Goal: Information Seeking & Learning: Learn about a topic

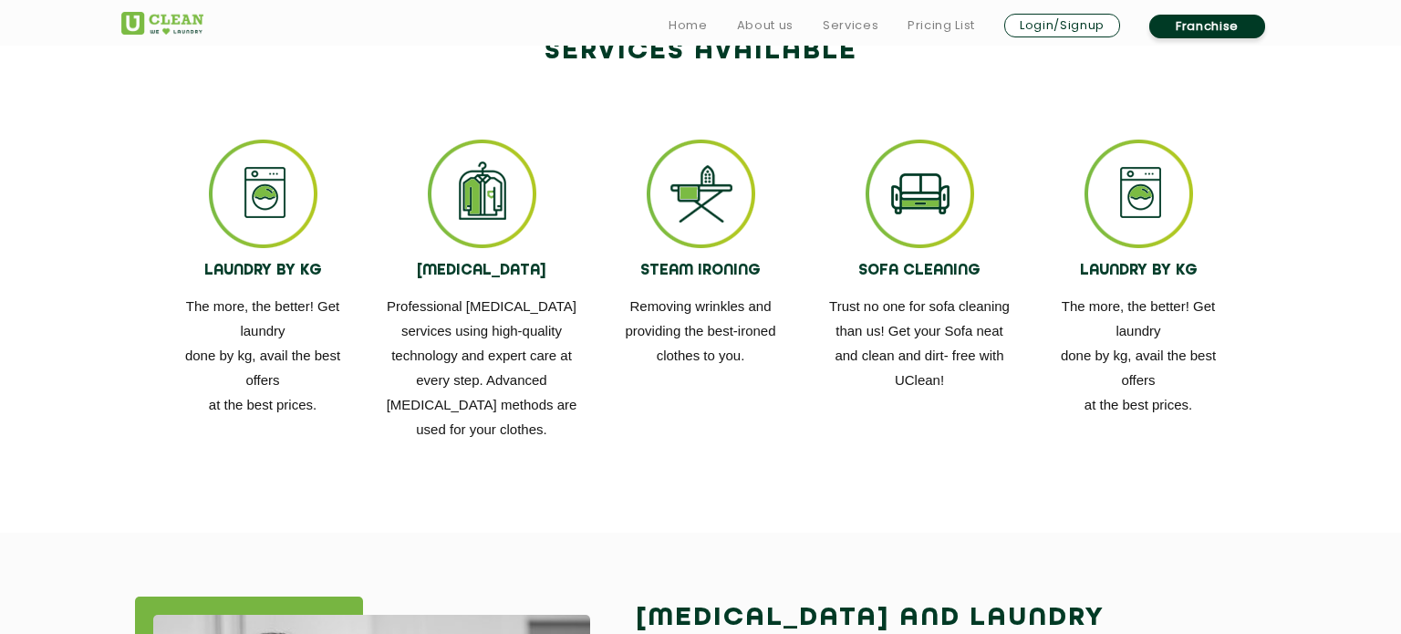
scroll to position [2494, 0]
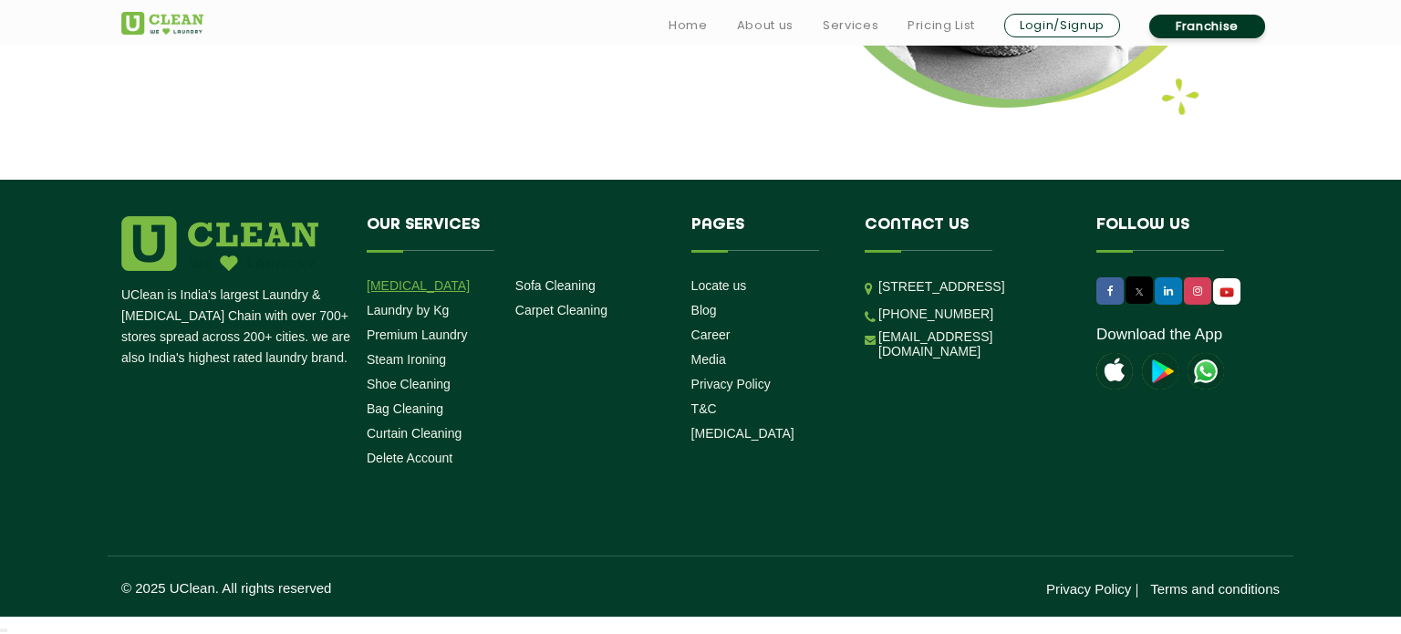
click at [402, 279] on link "[MEDICAL_DATA]" at bounding box center [418, 285] width 103 height 15
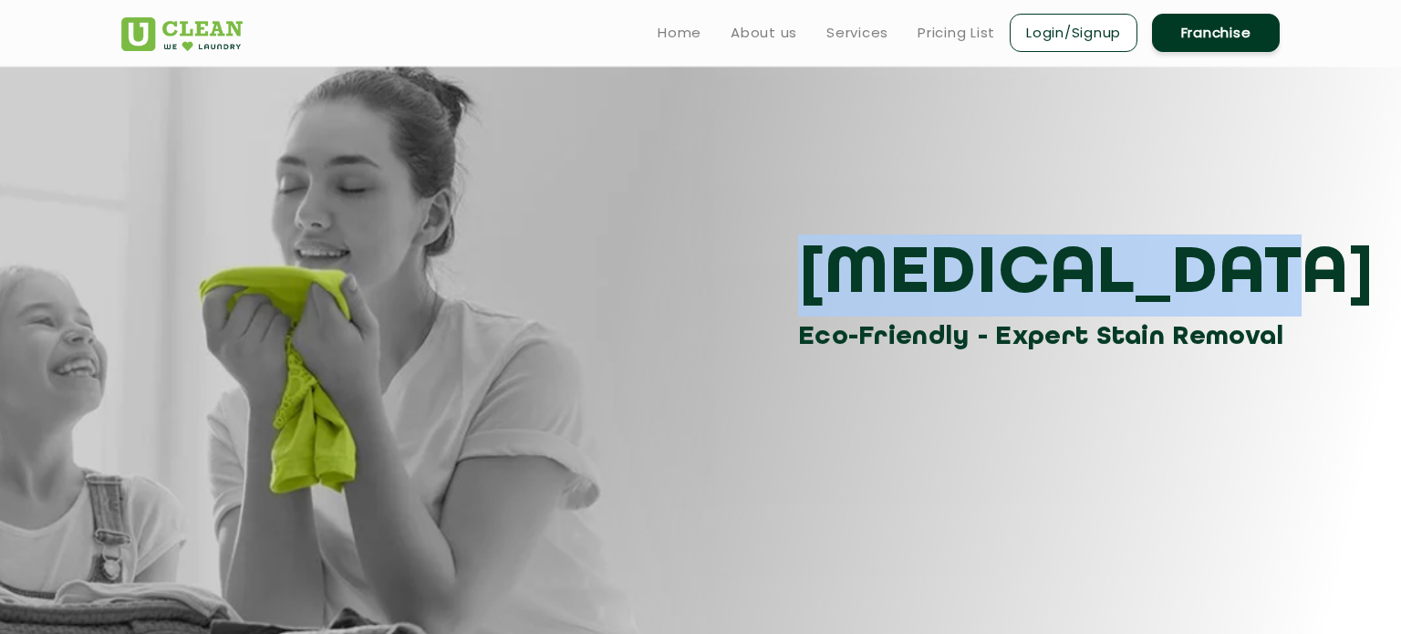
drag, startPoint x: 805, startPoint y: 261, endPoint x: 1177, endPoint y: 265, distance: 372.3
click at [1177, 265] on h3 "[MEDICAL_DATA]" at bounding box center [1045, 275] width 495 height 82
copy h3 "[MEDICAL_DATA]"
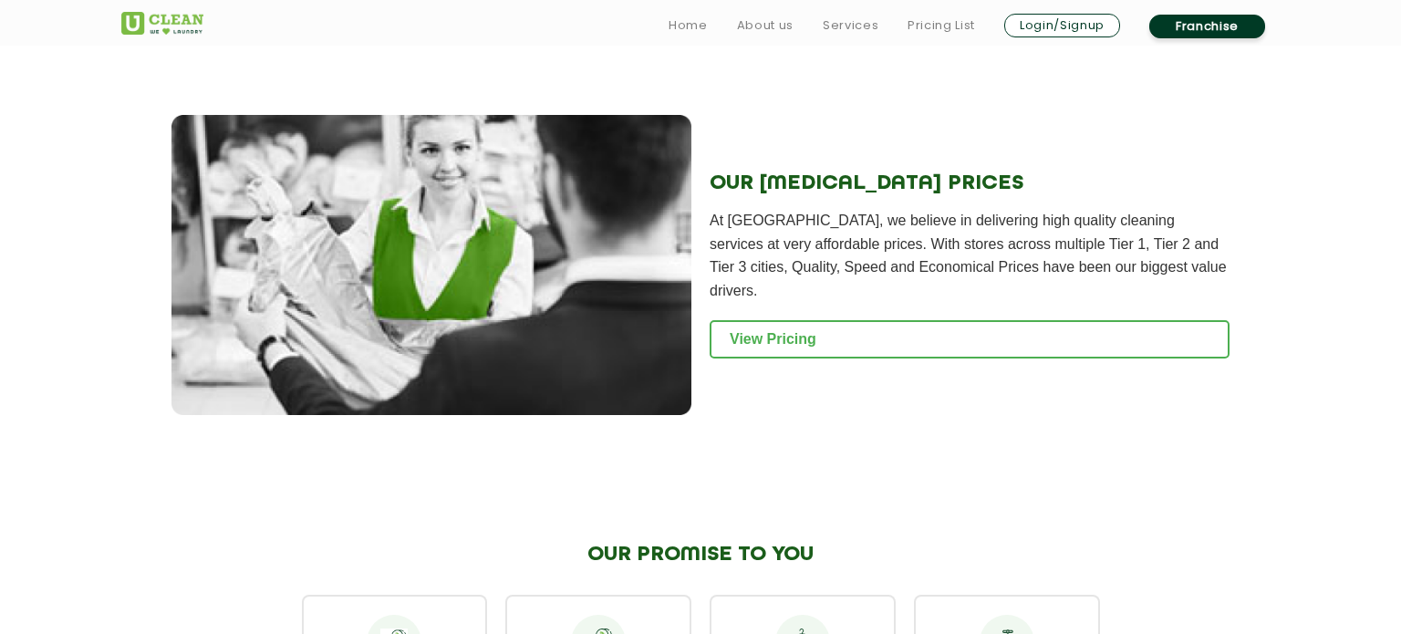
scroll to position [2774, 0]
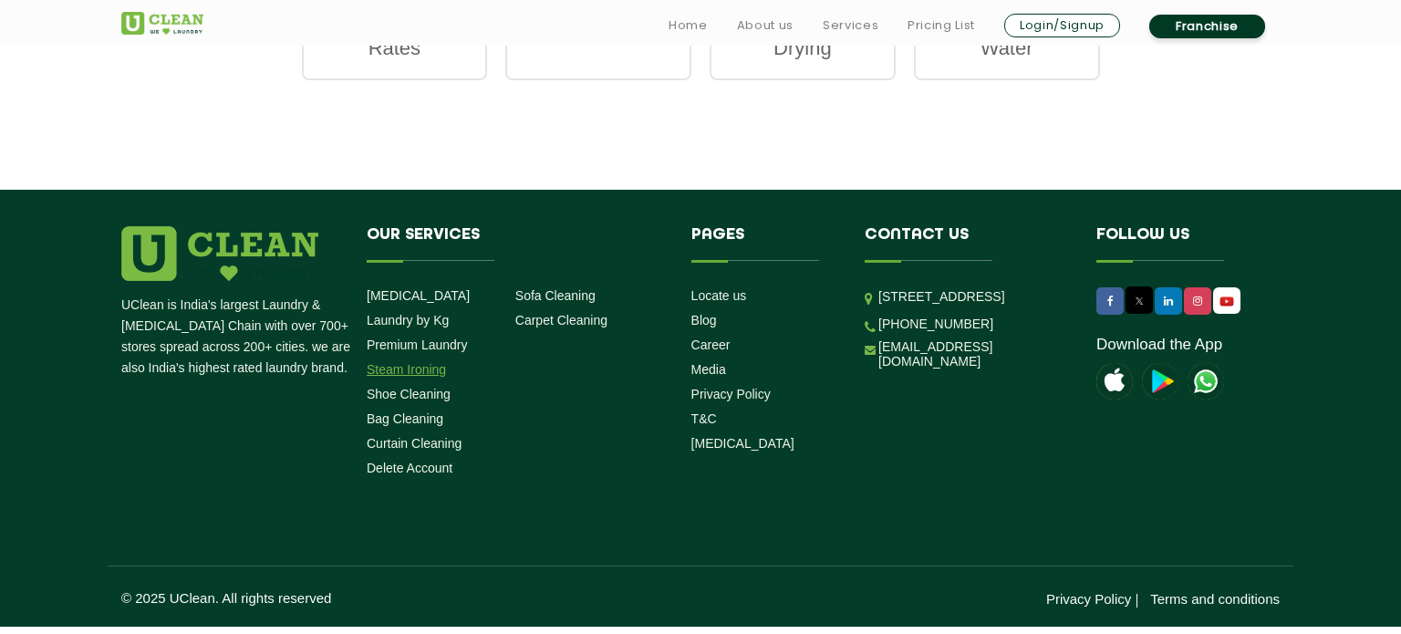
click at [401, 362] on link "Steam Ironing" at bounding box center [406, 369] width 79 height 15
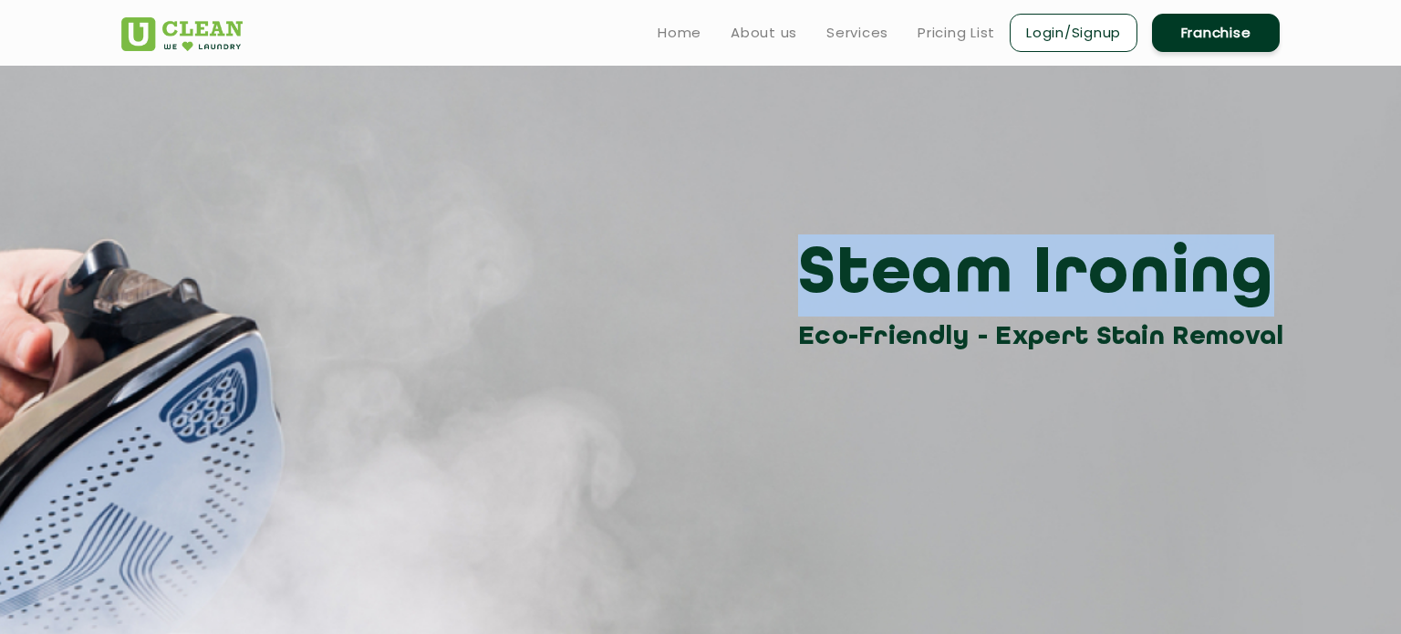
drag, startPoint x: 807, startPoint y: 271, endPoint x: 1219, endPoint y: 271, distance: 411.5
click at [1219, 271] on div "Steam Ironing Eco-Friendly - Expert Stain Removal" at bounding box center [701, 295] width 1186 height 123
copy h3 "Steam Ironing"
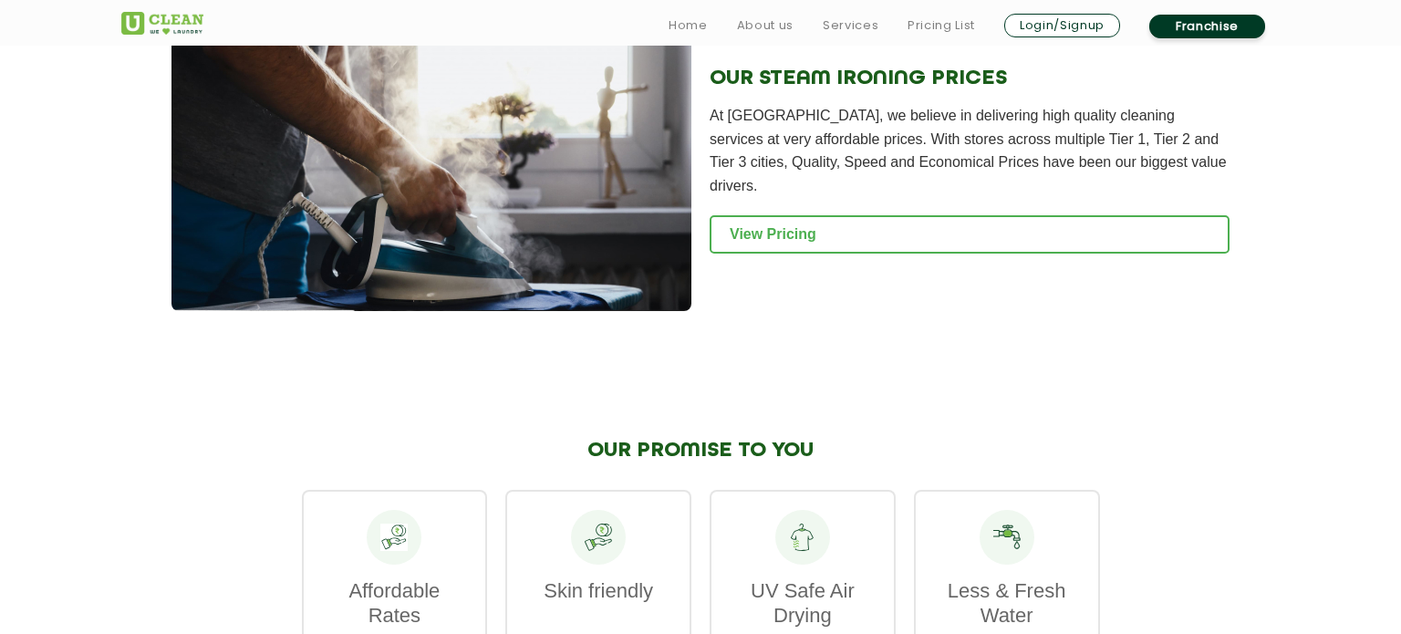
scroll to position [2841, 0]
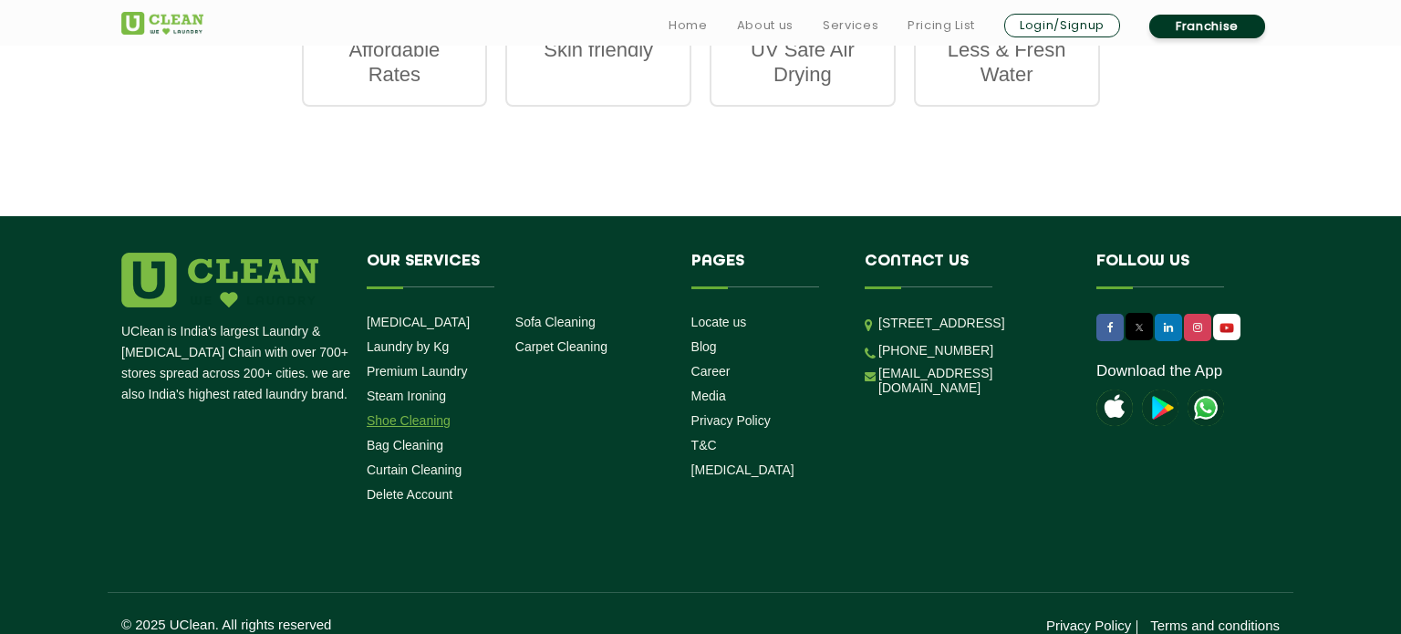
click at [382, 413] on link "Shoe Cleaning" at bounding box center [409, 420] width 84 height 15
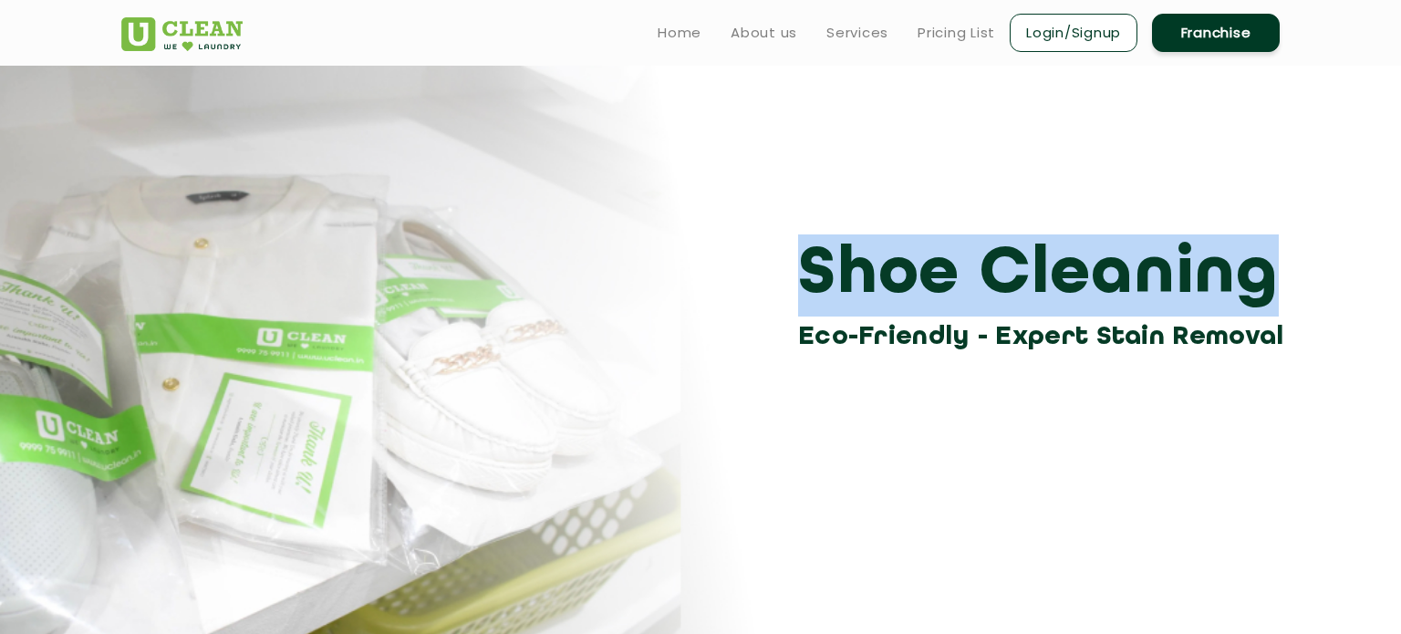
drag, startPoint x: 807, startPoint y: 267, endPoint x: 1195, endPoint y: 267, distance: 387.8
click at [1195, 267] on h3 "Shoe Cleaning" at bounding box center [1045, 275] width 495 height 82
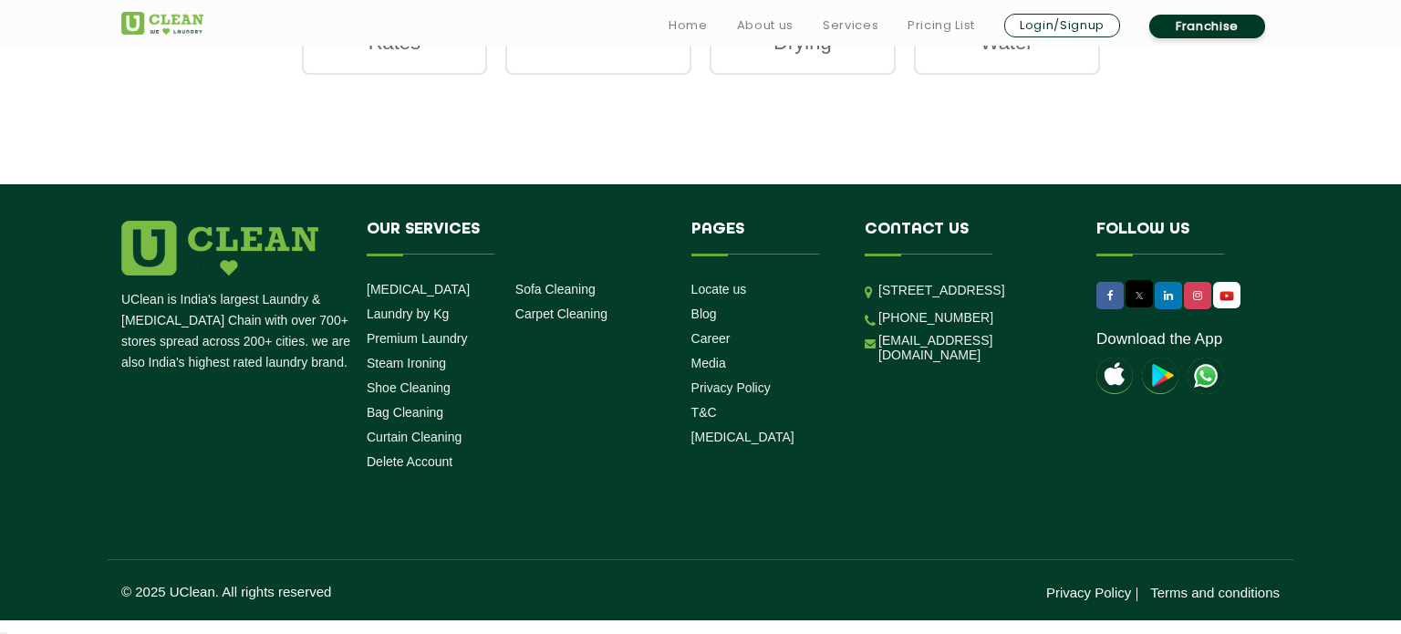
scroll to position [2480, 0]
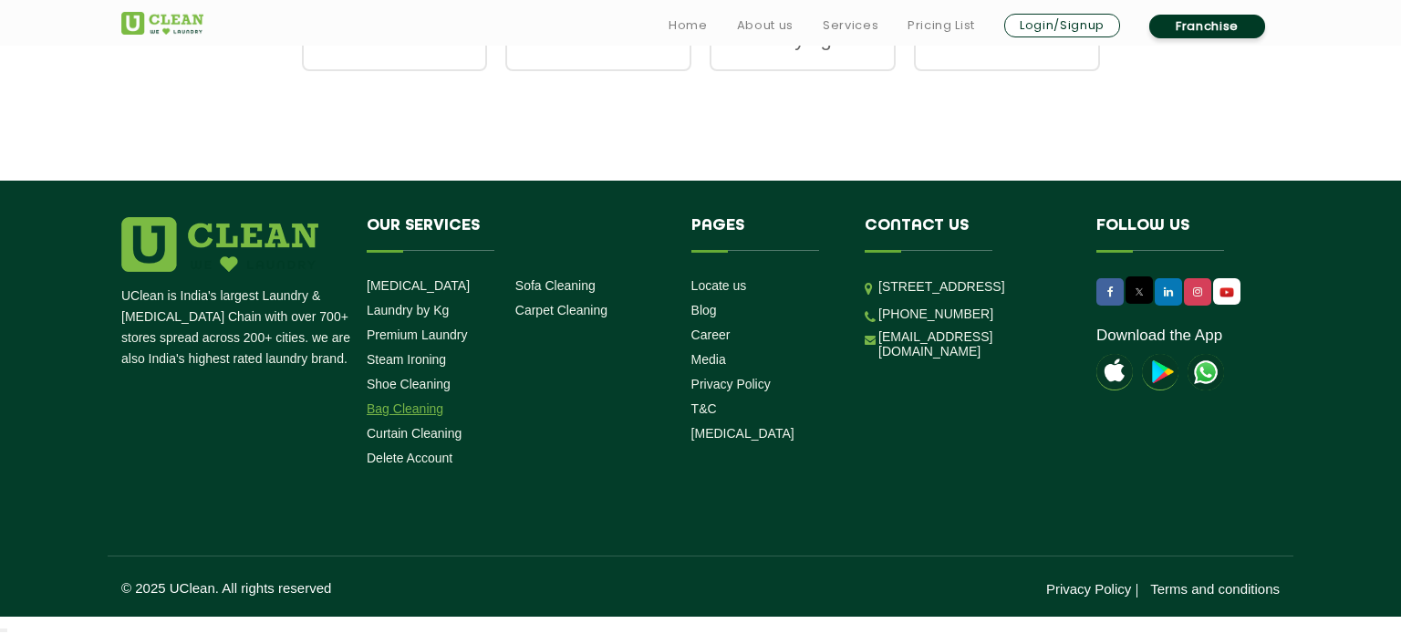
click at [385, 409] on link "Bag Cleaning" at bounding box center [405, 408] width 77 height 15
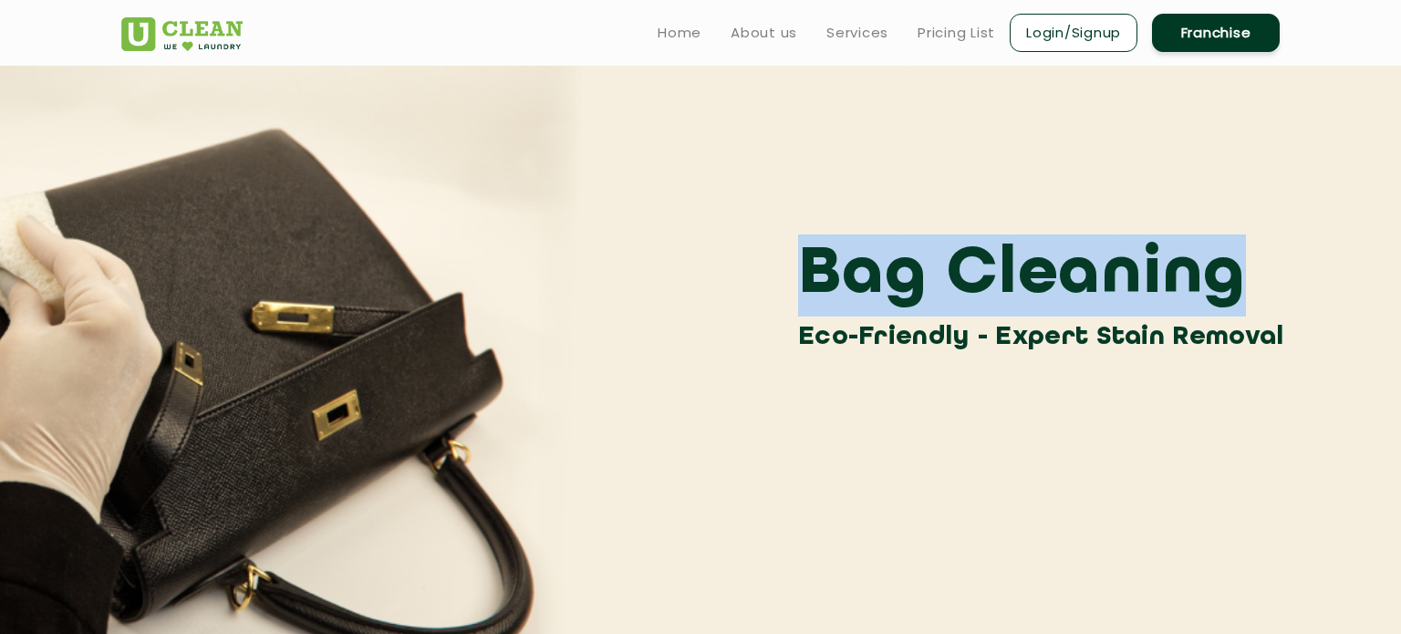
drag, startPoint x: 817, startPoint y: 260, endPoint x: 1206, endPoint y: 271, distance: 389.7
click at [1206, 271] on div "Bag Cleaning Eco-Friendly - Expert Stain Removal" at bounding box center [701, 295] width 1186 height 123
copy h3 "Bag Cleaning"
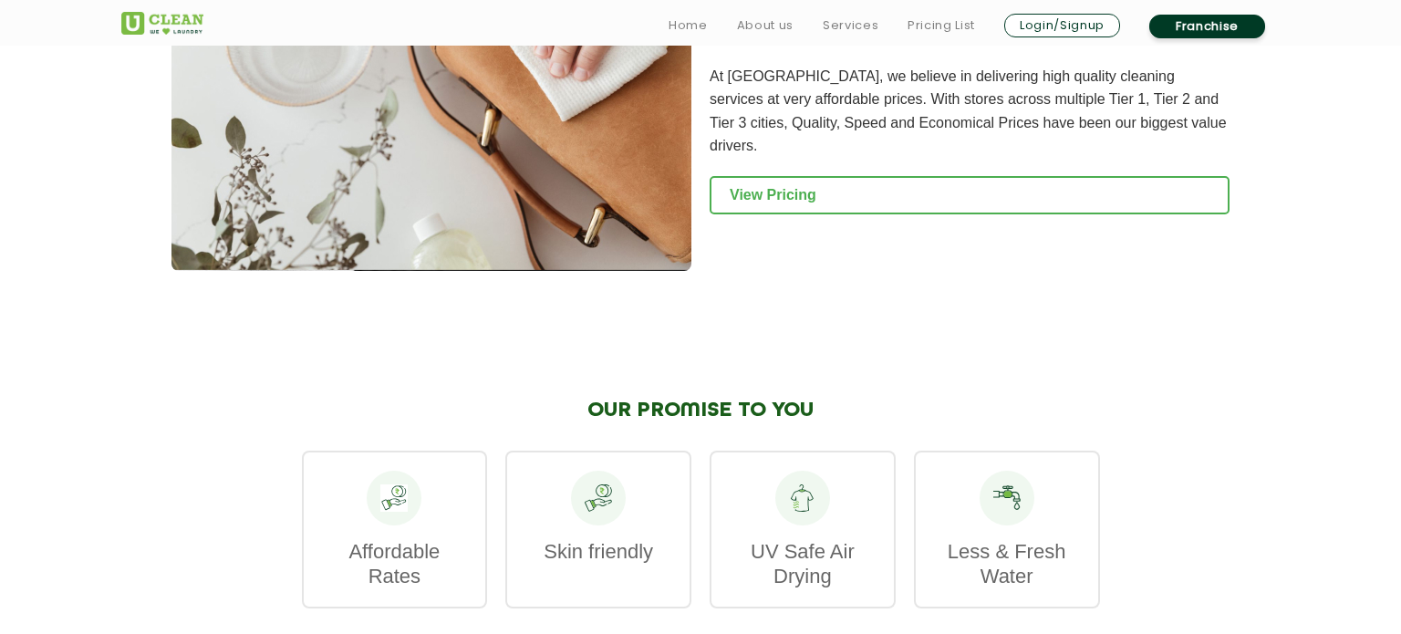
scroll to position [2480, 0]
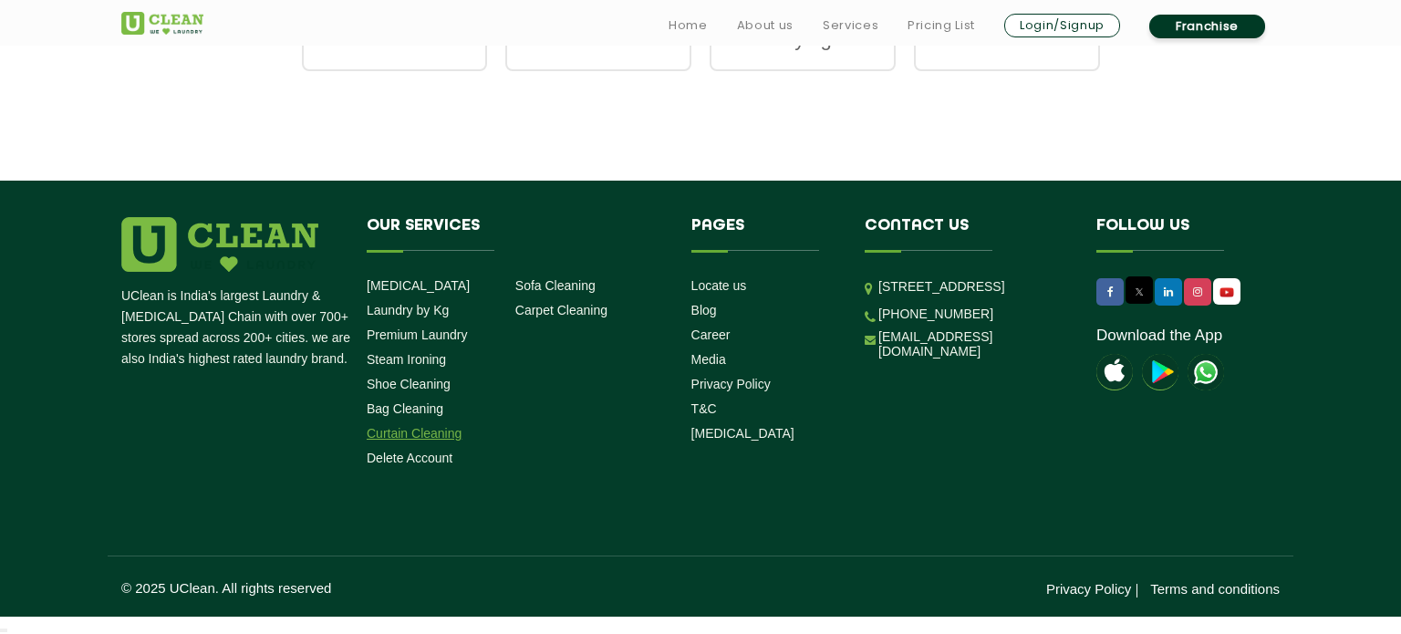
click at [425, 438] on link "Curtain Cleaning" at bounding box center [414, 433] width 95 height 15
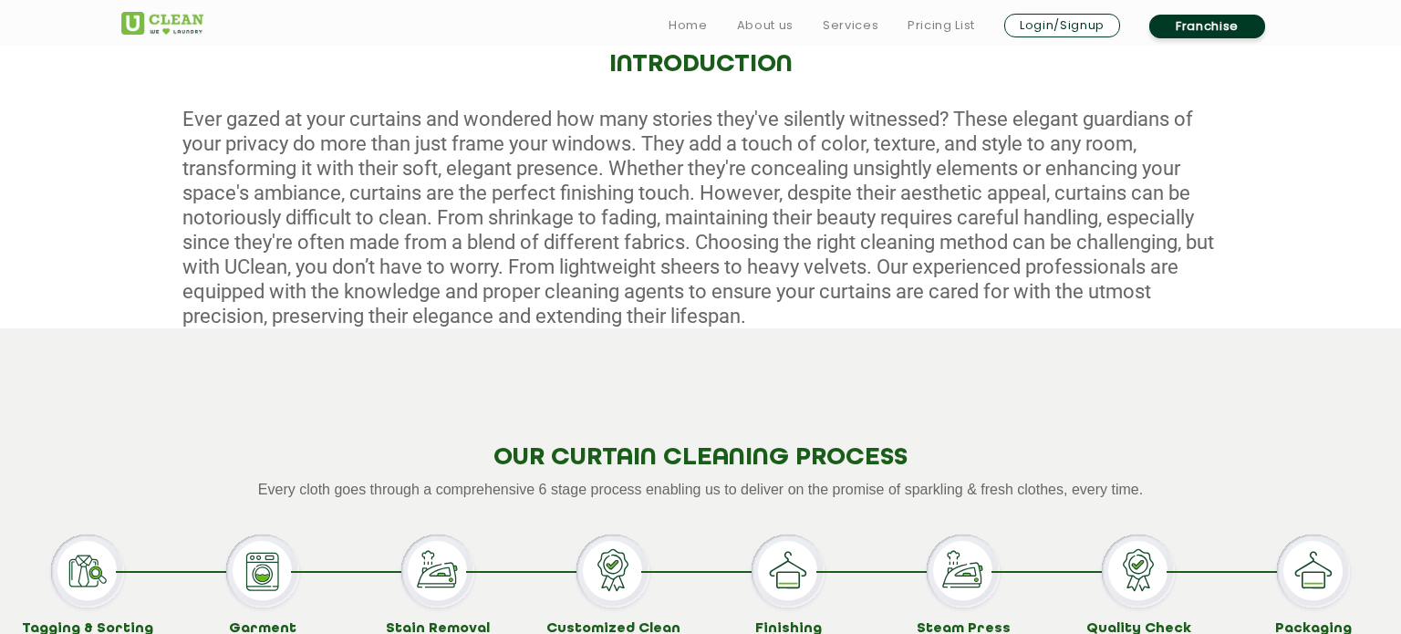
scroll to position [766, 0]
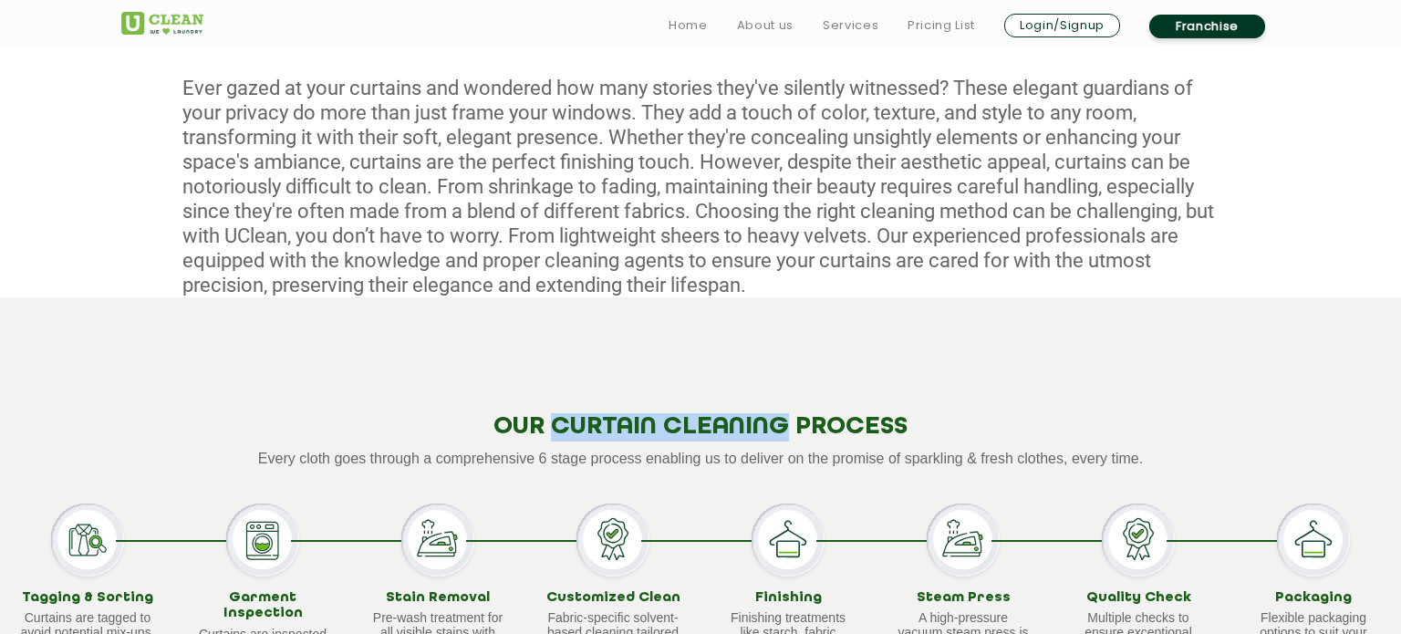
drag, startPoint x: 550, startPoint y: 422, endPoint x: 793, endPoint y: 428, distance: 242.8
click at [793, 428] on h2 "OUR CURTAIN CLEANING PROCESS" at bounding box center [700, 427] width 1401 height 28
copy h2 "CURTAIN CLEANING"
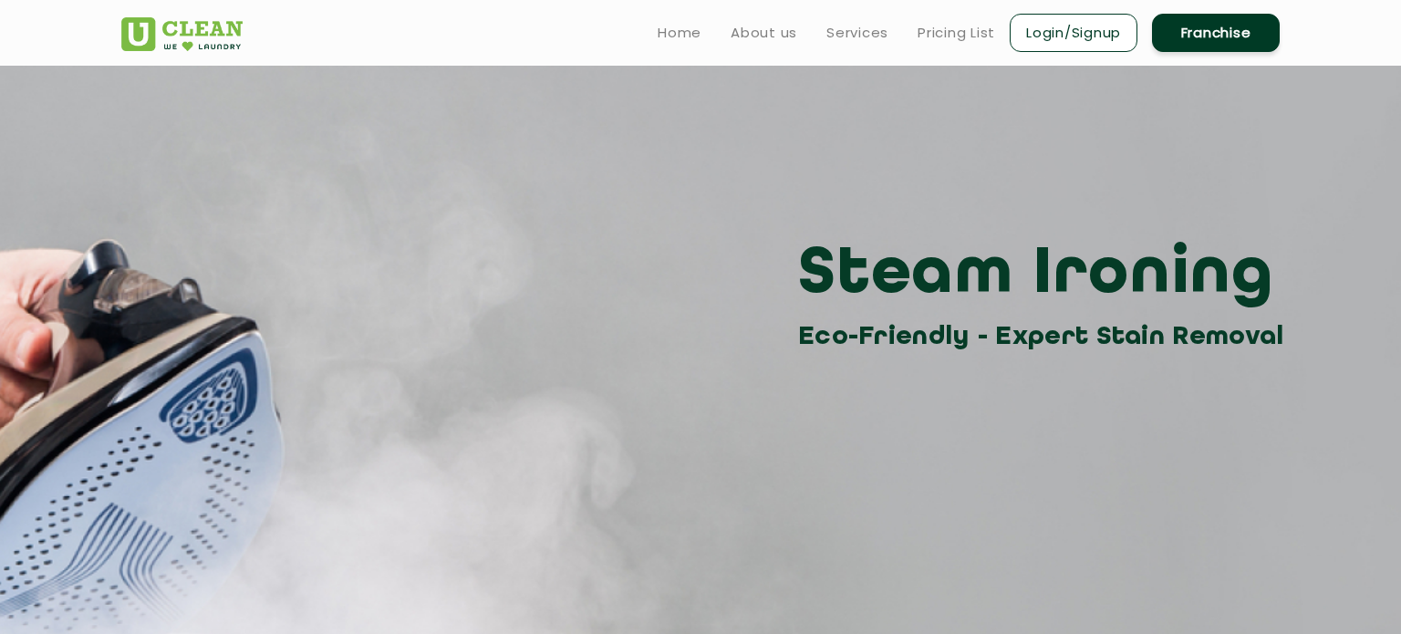
scroll to position [248, 0]
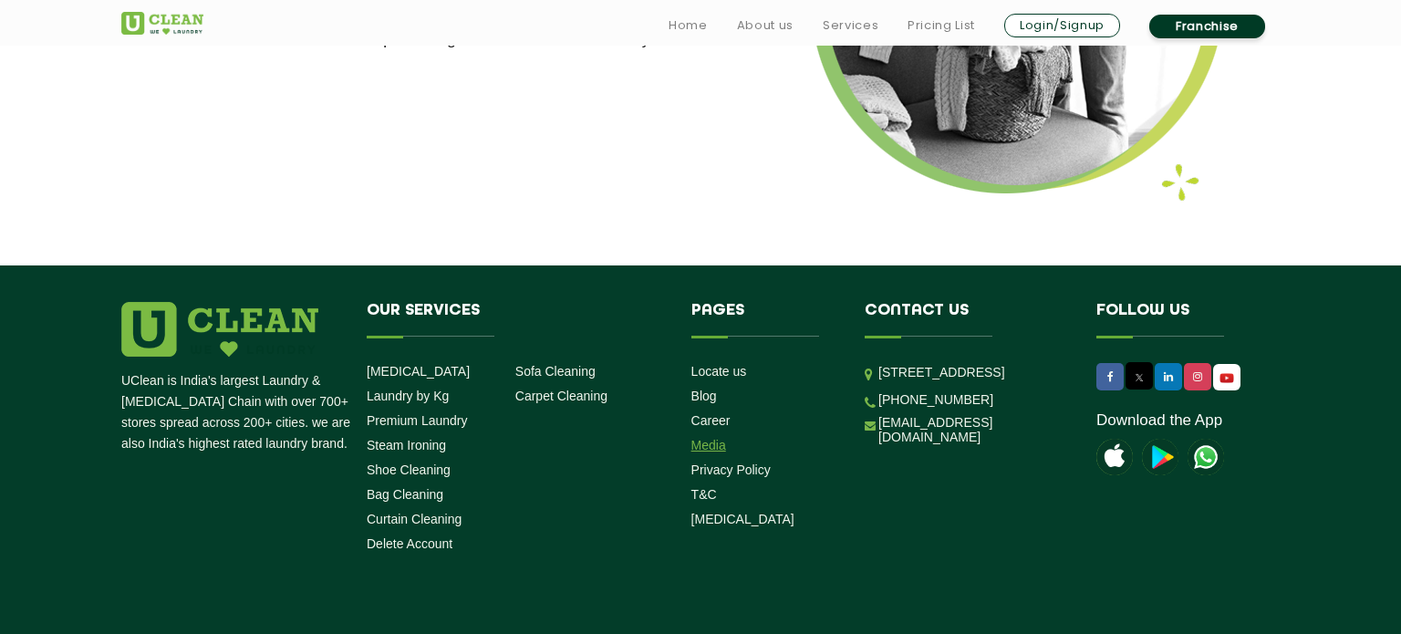
scroll to position [2494, 0]
